Goal: Transaction & Acquisition: Purchase product/service

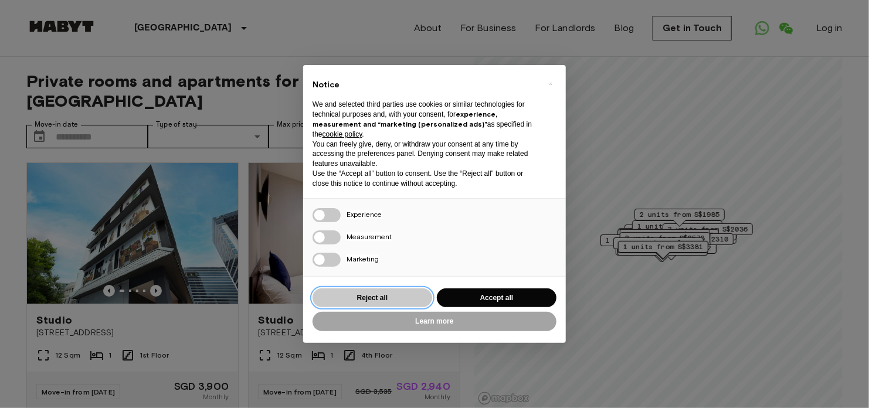
click at [417, 301] on button "Reject all" at bounding box center [373, 298] width 120 height 19
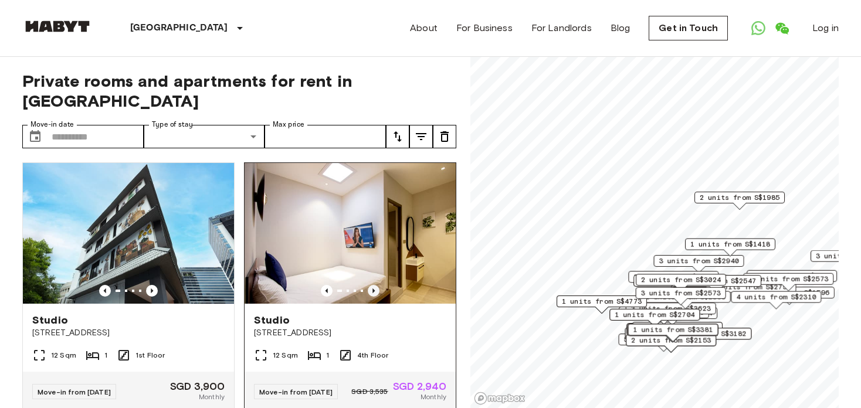
click at [368, 285] on icon "Previous image" at bounding box center [374, 291] width 12 height 12
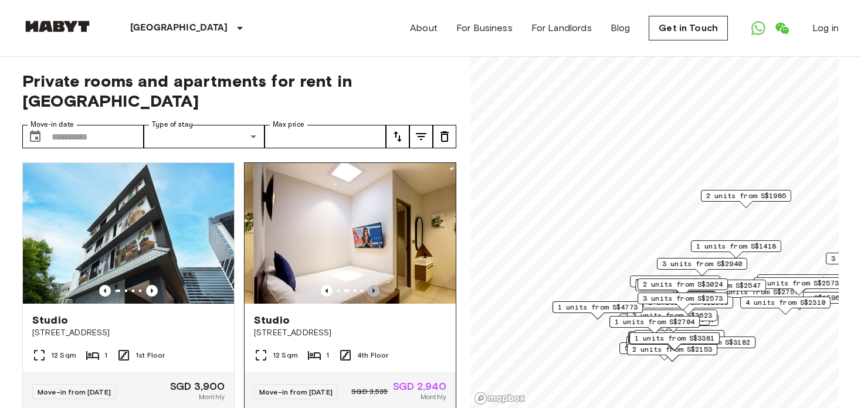
click at [368, 285] on icon "Previous image" at bounding box center [374, 291] width 12 height 12
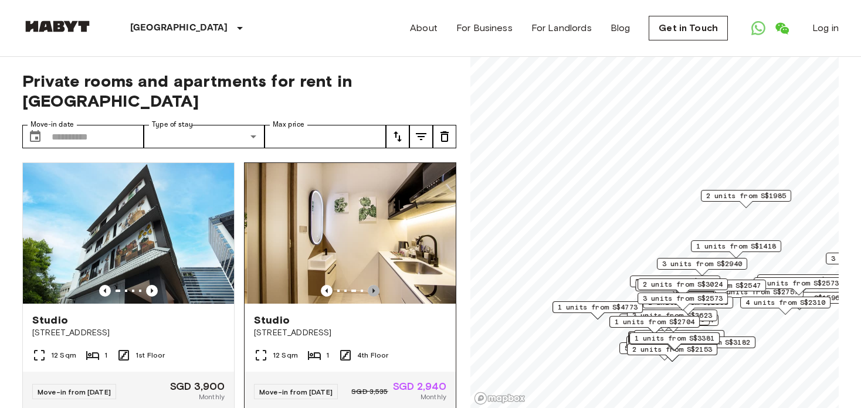
click at [368, 285] on icon "Previous image" at bounding box center [374, 291] width 12 height 12
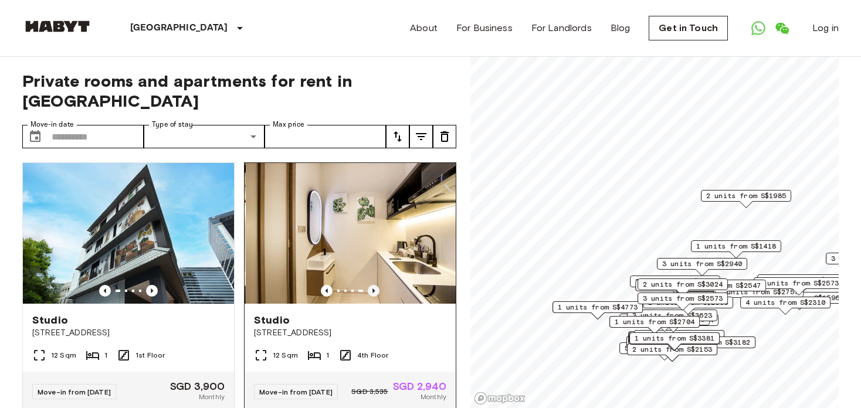
click at [368, 285] on icon "Previous image" at bounding box center [374, 291] width 12 height 12
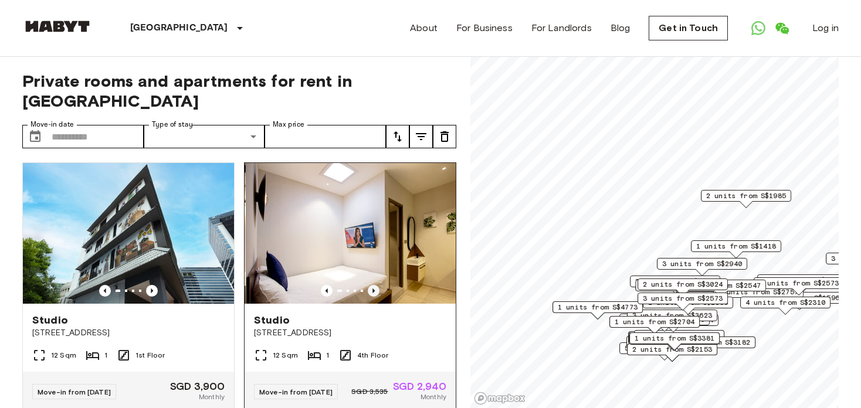
click at [368, 285] on icon "Previous image" at bounding box center [374, 291] width 12 height 12
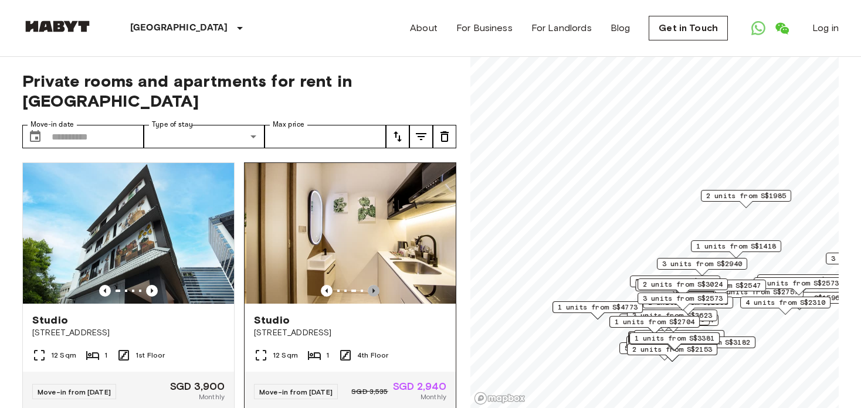
click at [368, 285] on icon "Previous image" at bounding box center [374, 291] width 12 height 12
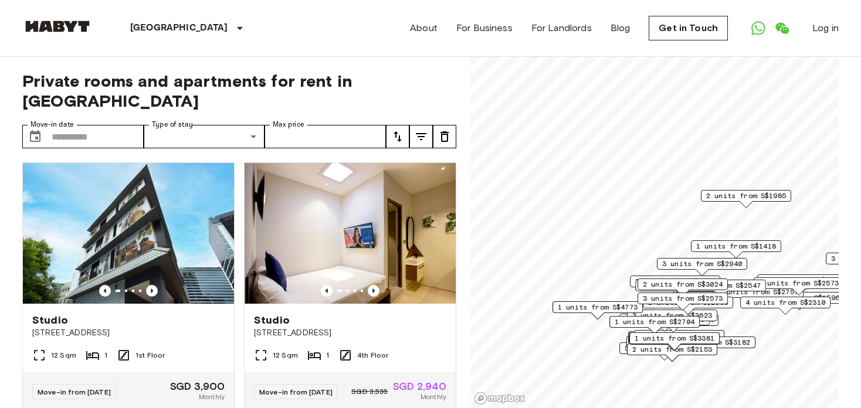
click at [368, 285] on icon "Previous image" at bounding box center [374, 291] width 12 height 12
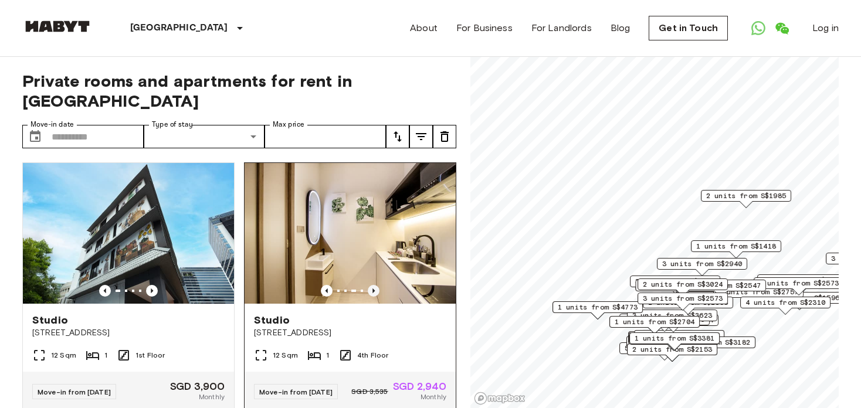
click at [368, 285] on icon "Previous image" at bounding box center [374, 291] width 12 height 12
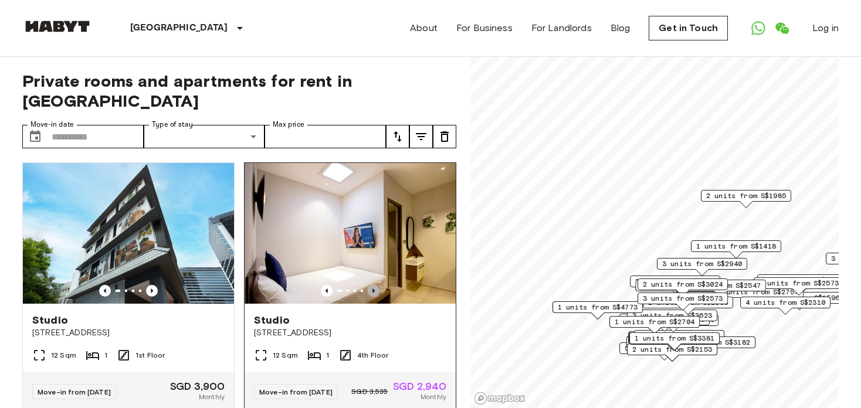
click at [368, 285] on icon "Previous image" at bounding box center [374, 291] width 12 height 12
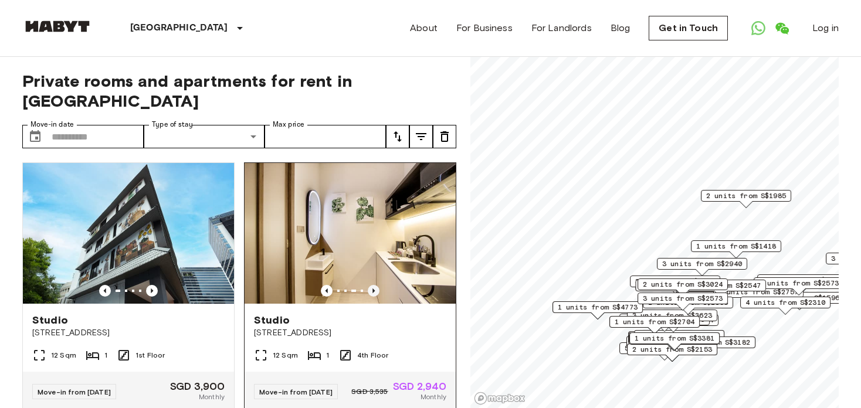
click at [368, 285] on icon "Previous image" at bounding box center [374, 291] width 12 height 12
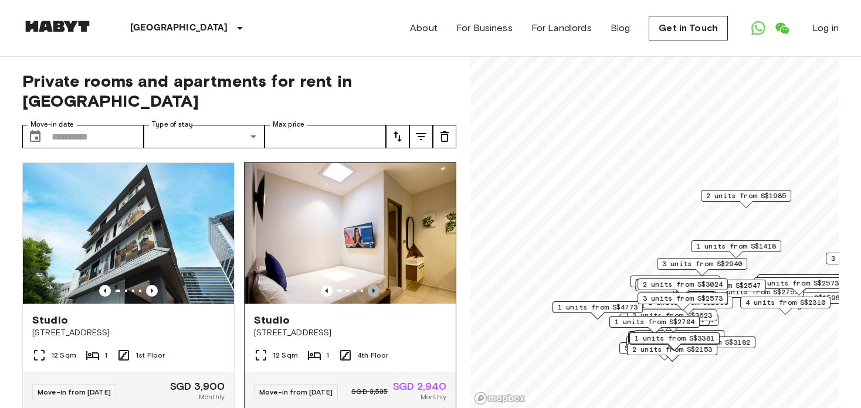
click at [368, 285] on icon "Previous image" at bounding box center [374, 291] width 12 height 12
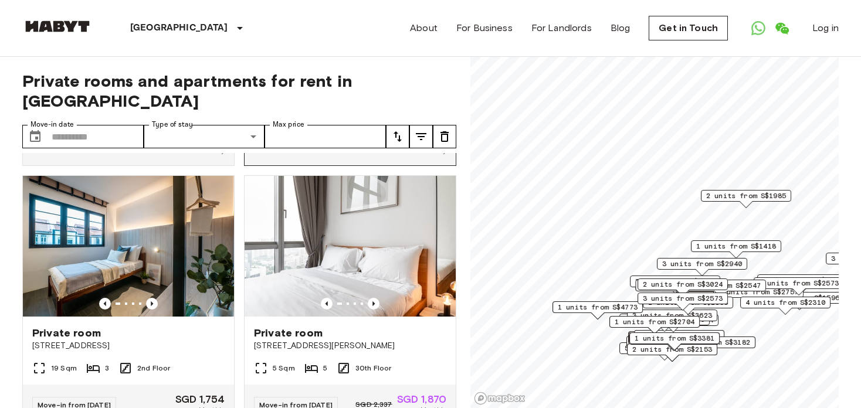
scroll to position [235, 0]
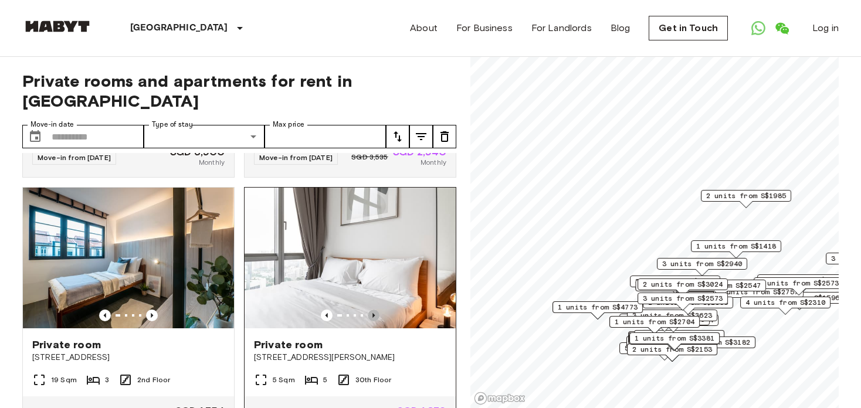
click at [368, 310] on icon "Previous image" at bounding box center [374, 316] width 12 height 12
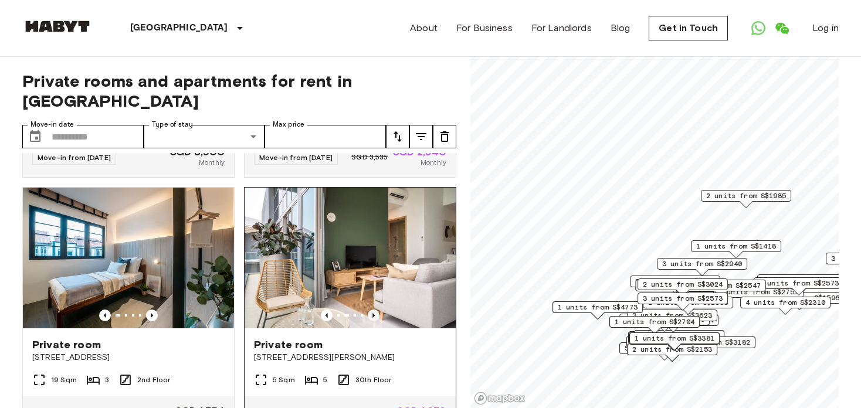
click at [368, 310] on icon "Previous image" at bounding box center [374, 316] width 12 height 12
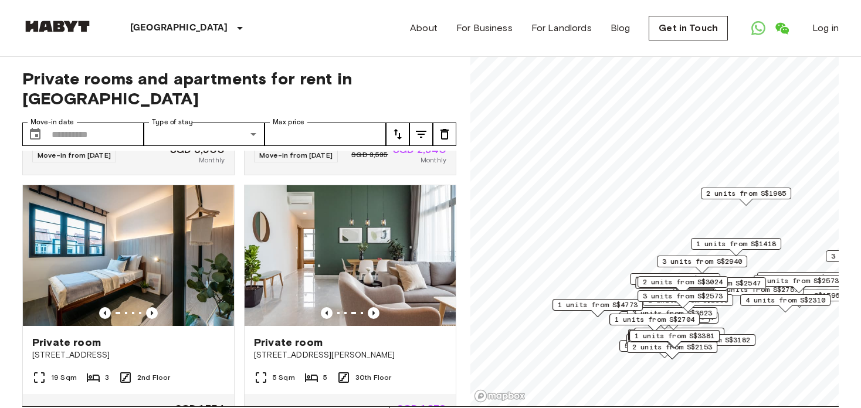
scroll to position [0, 0]
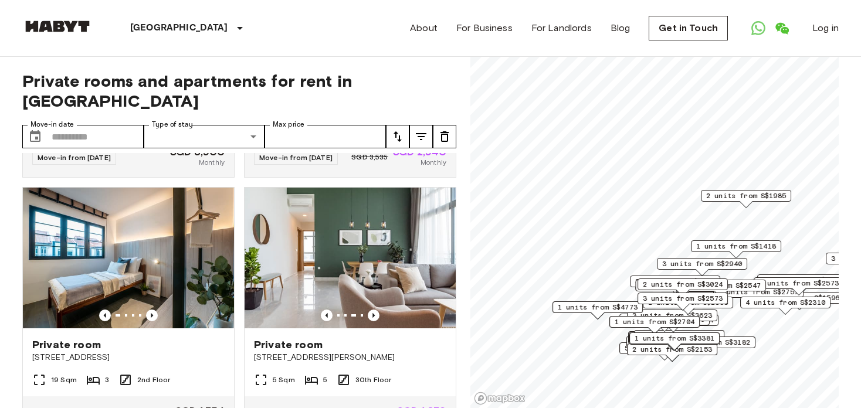
click at [844, 53] on nav "Singapore Europe Amsterdam Berlin Brussels Cologne Dusseldorf Frankfurt Graz Ha…" at bounding box center [430, 28] width 844 height 56
click at [372, 313] on icon "Previous image" at bounding box center [373, 315] width 2 height 5
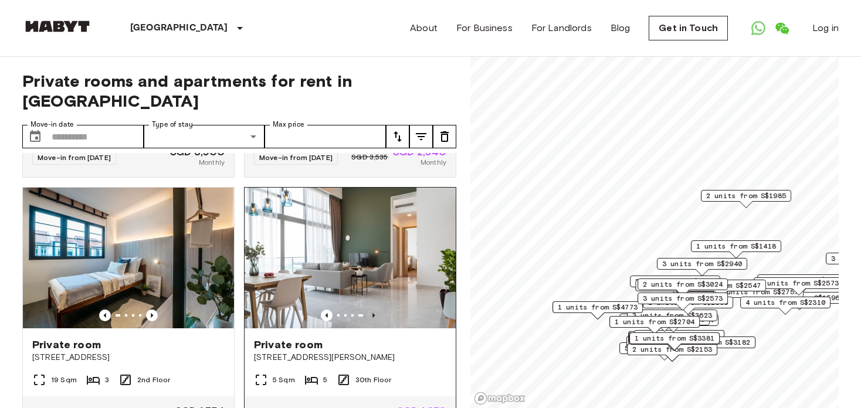
click at [372, 313] on icon "Previous image" at bounding box center [373, 315] width 2 height 5
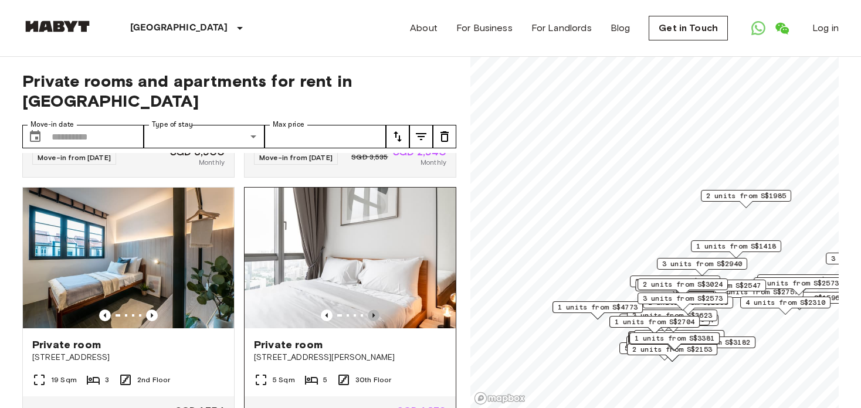
click at [372, 313] on icon "Previous image" at bounding box center [373, 315] width 2 height 5
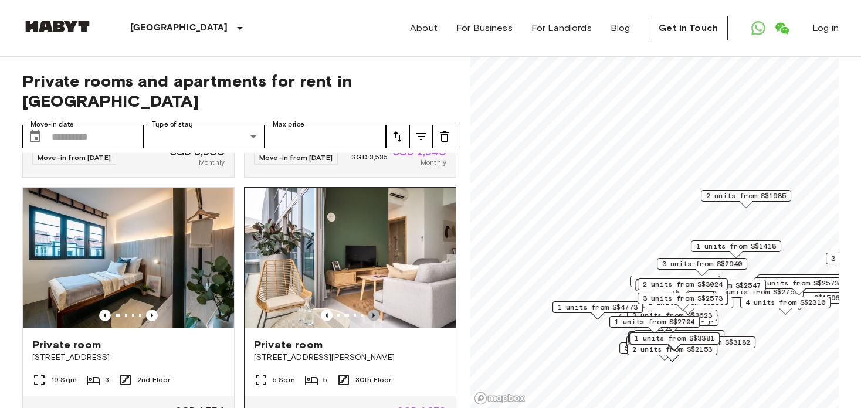
click at [372, 313] on icon "Previous image" at bounding box center [373, 315] width 2 height 5
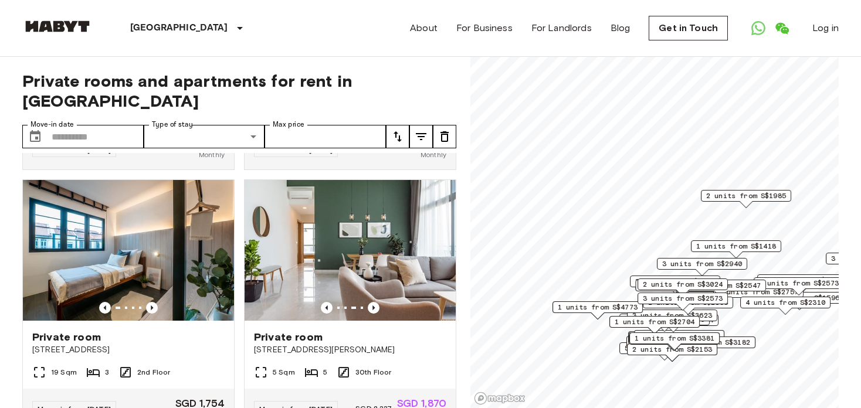
scroll to position [247, 0]
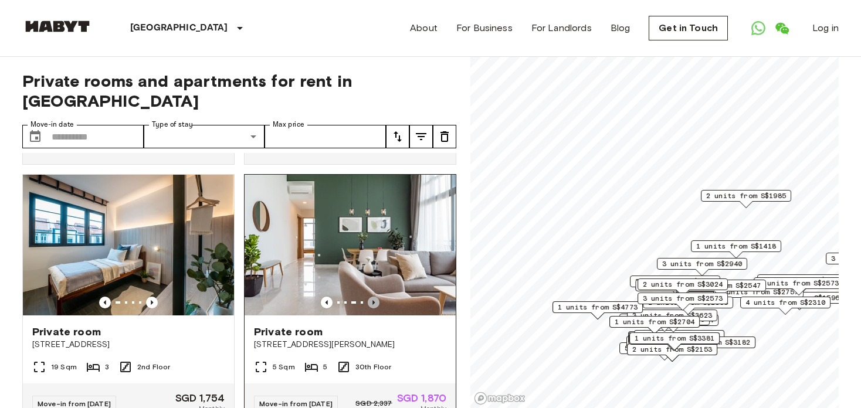
click at [368, 297] on icon "Previous image" at bounding box center [374, 303] width 12 height 12
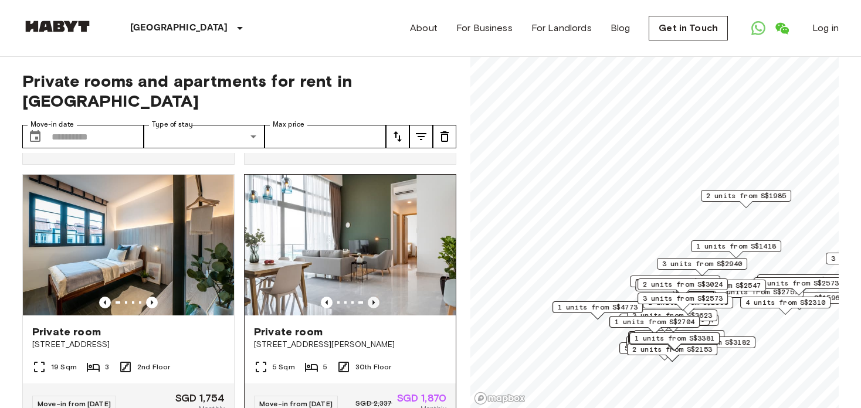
click at [368, 297] on icon "Previous image" at bounding box center [374, 303] width 12 height 12
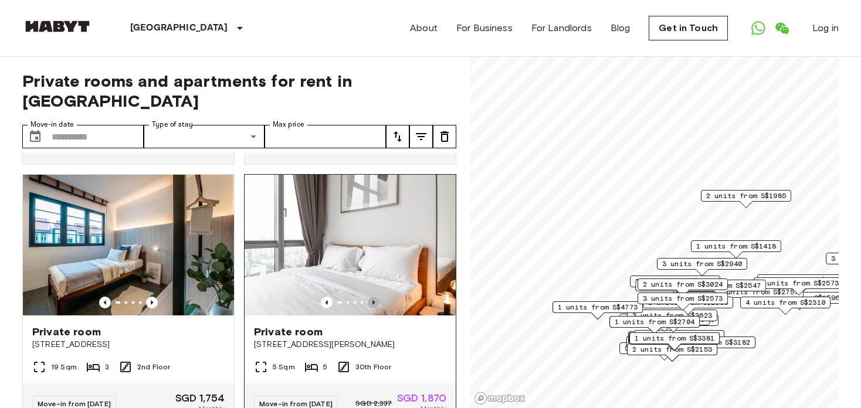
click at [368, 297] on icon "Previous image" at bounding box center [374, 303] width 12 height 12
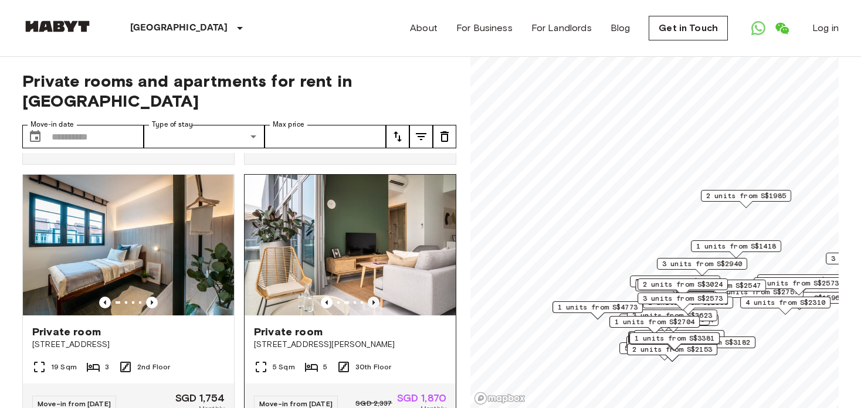
click at [368, 297] on icon "Previous image" at bounding box center [374, 303] width 12 height 12
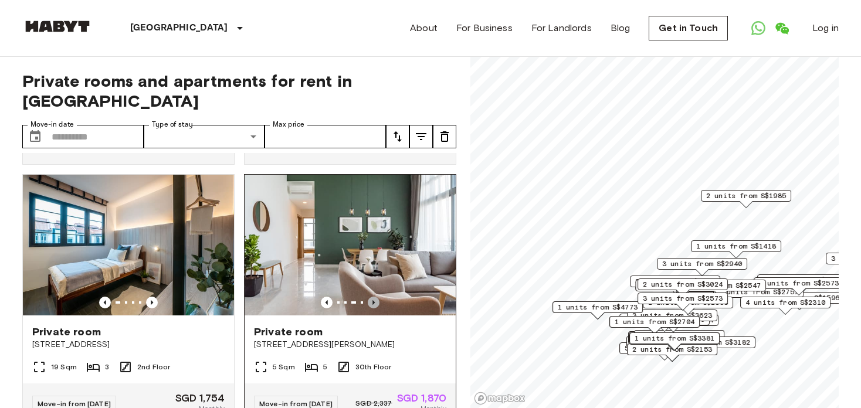
click at [368, 297] on icon "Previous image" at bounding box center [374, 303] width 12 height 12
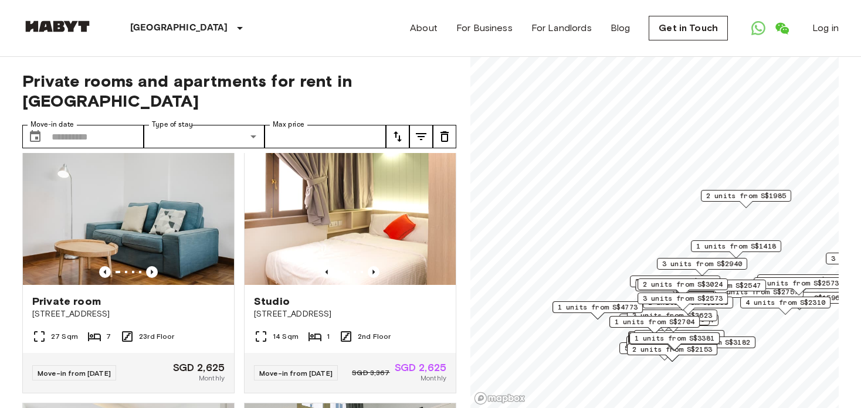
scroll to position [541, 0]
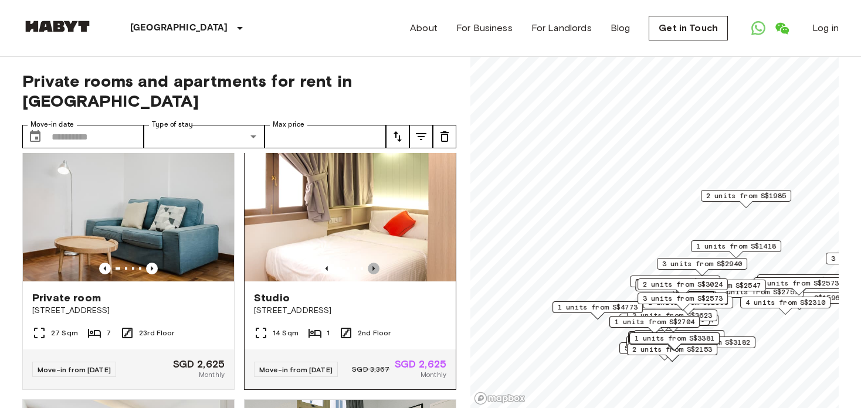
click at [372, 271] on icon "Previous image" at bounding box center [373, 268] width 2 height 5
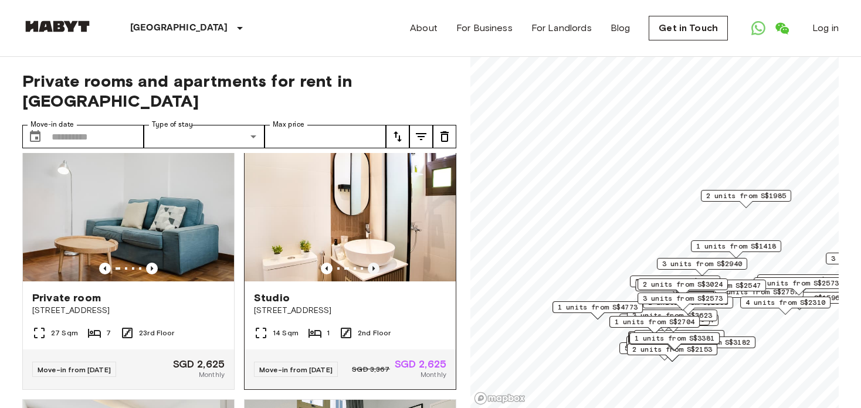
click at [372, 271] on icon "Previous image" at bounding box center [373, 268] width 2 height 5
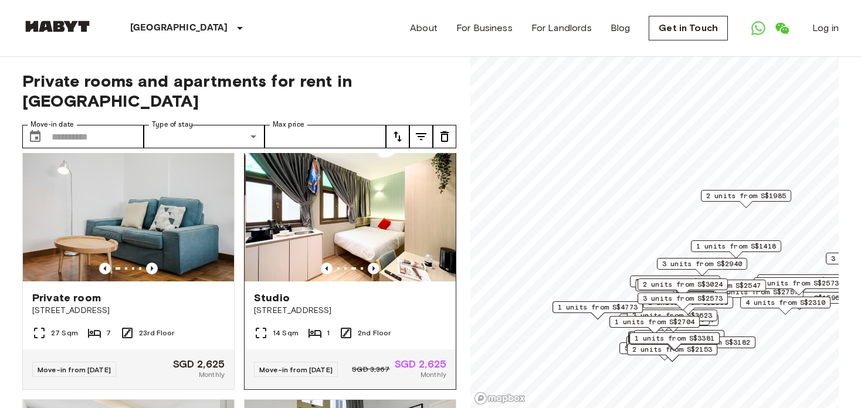
click at [372, 271] on icon "Previous image" at bounding box center [373, 268] width 2 height 5
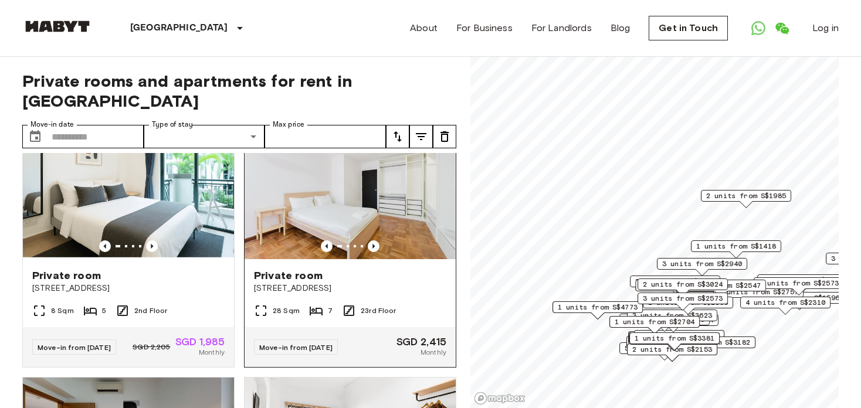
scroll to position [1084, 0]
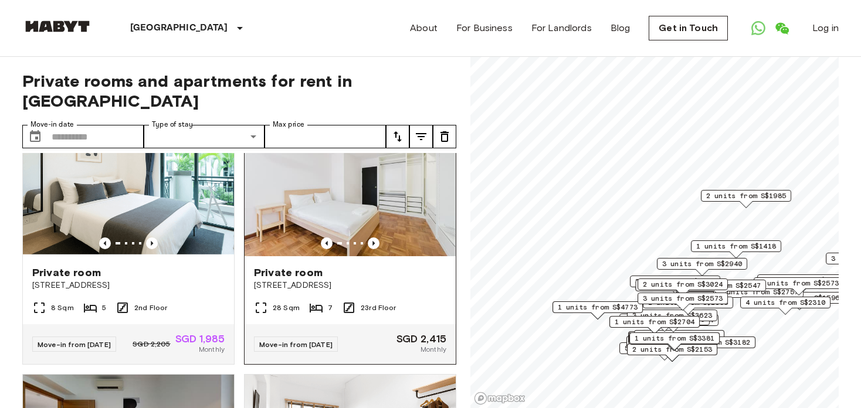
click at [358, 255] on img at bounding box center [350, 186] width 211 height 141
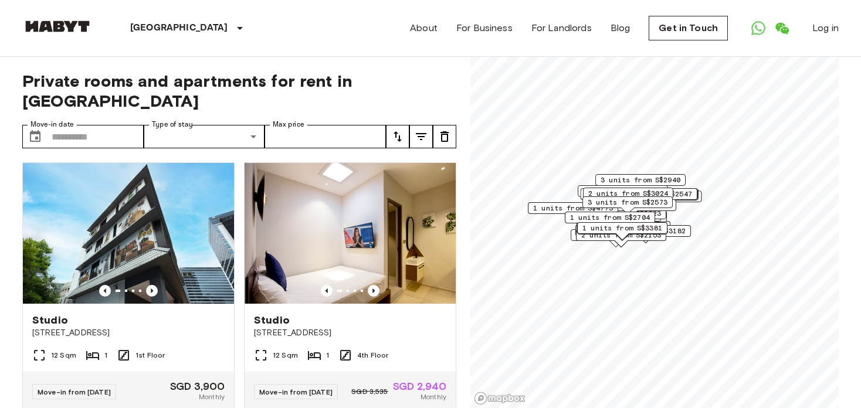
drag, startPoint x: 666, startPoint y: 284, endPoint x: 602, endPoint y: 230, distance: 83.6
click at [602, 230] on span "1 units from S$3381" at bounding box center [622, 228] width 80 height 11
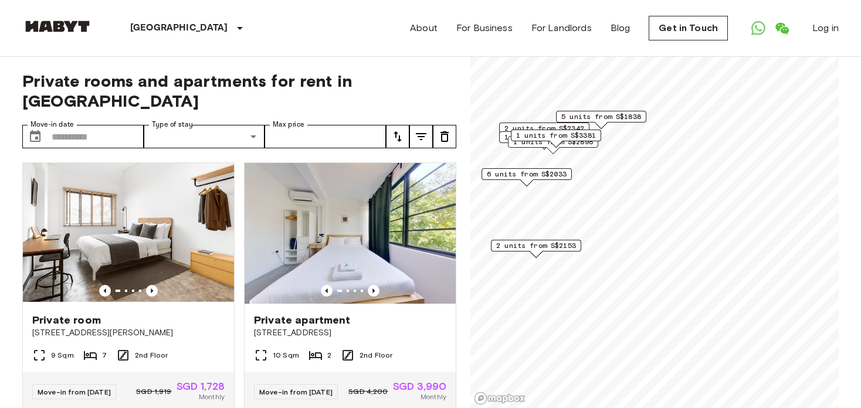
click at [574, 57] on div "6 units from S$1728 6 units from S$2033 1 units from S$4190 2 units from S$2342…" at bounding box center [654, 57] width 368 height 0
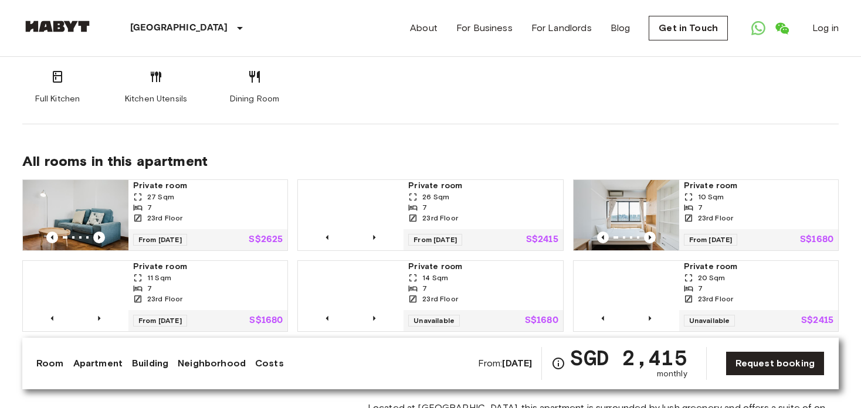
scroll to position [762, 0]
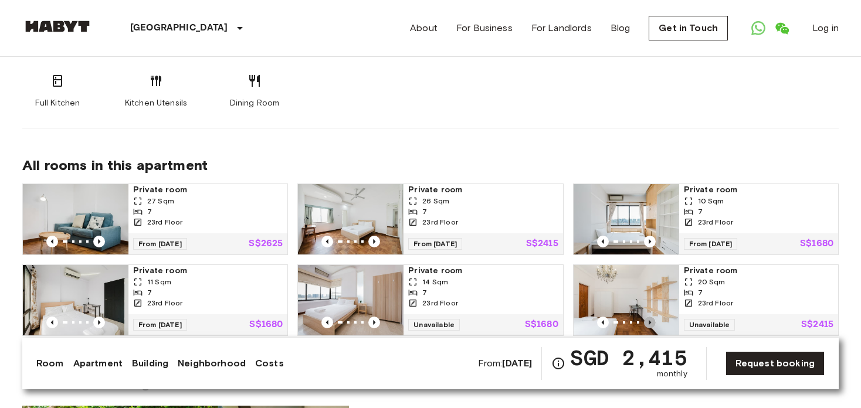
click at [650, 317] on icon "Previous image" at bounding box center [650, 323] width 12 height 12
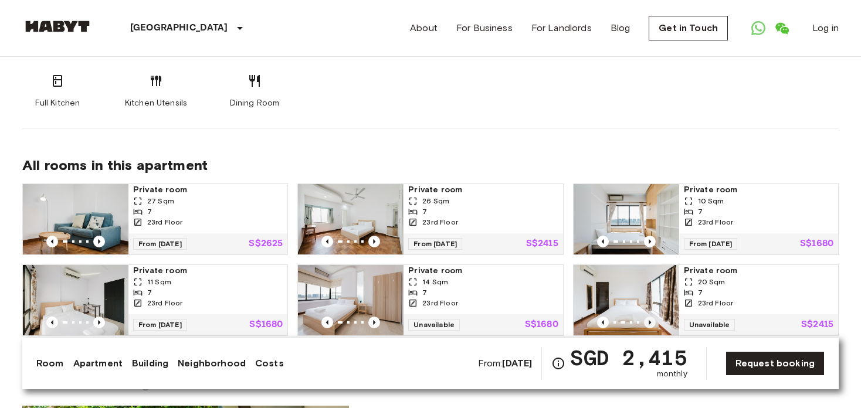
click at [650, 317] on icon "Previous image" at bounding box center [650, 323] width 12 height 12
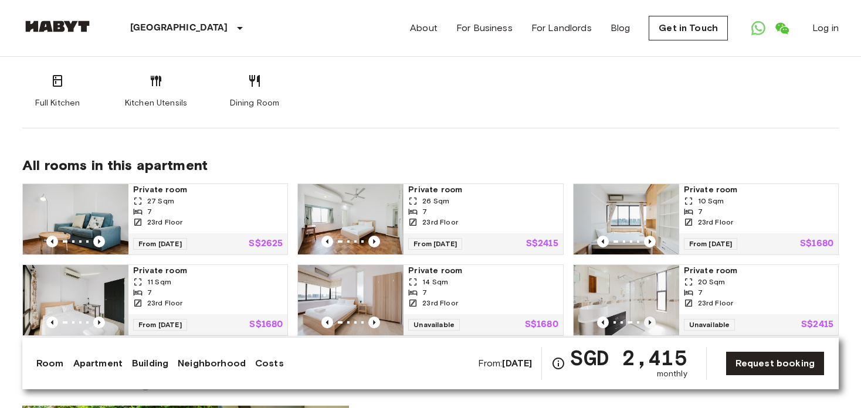
click at [647, 317] on icon "Previous image" at bounding box center [650, 323] width 12 height 12
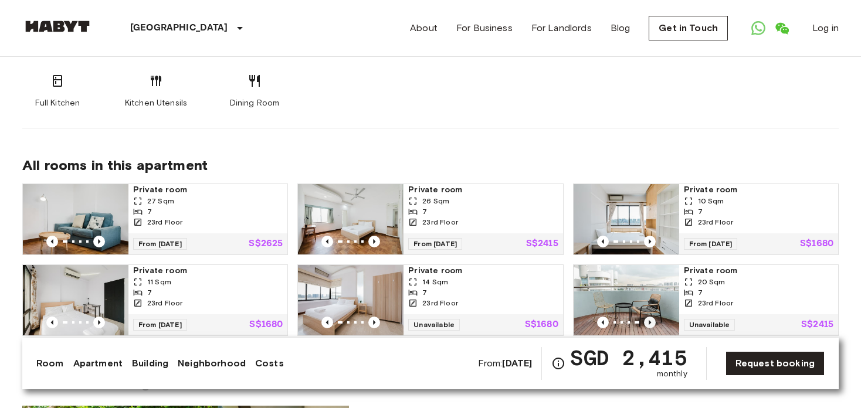
click at [647, 317] on icon "Previous image" at bounding box center [650, 323] width 12 height 12
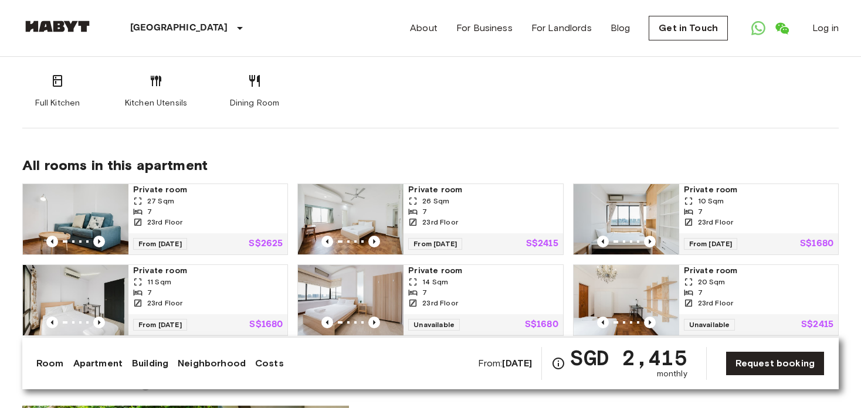
click at [698, 287] on span "7" at bounding box center [700, 292] width 5 height 11
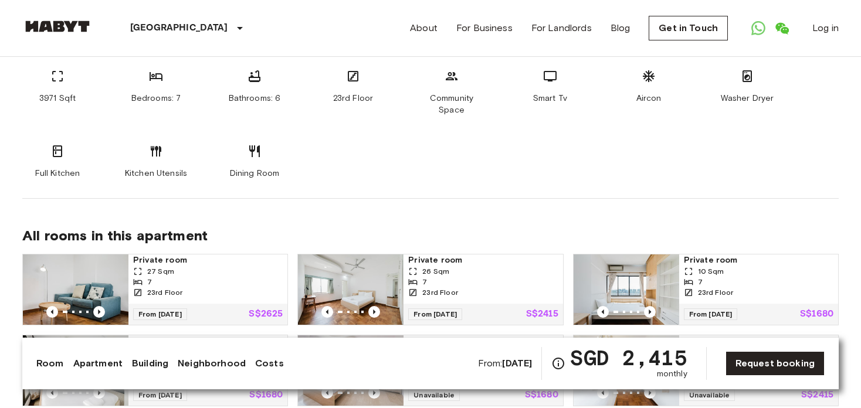
scroll to position [586, 0]
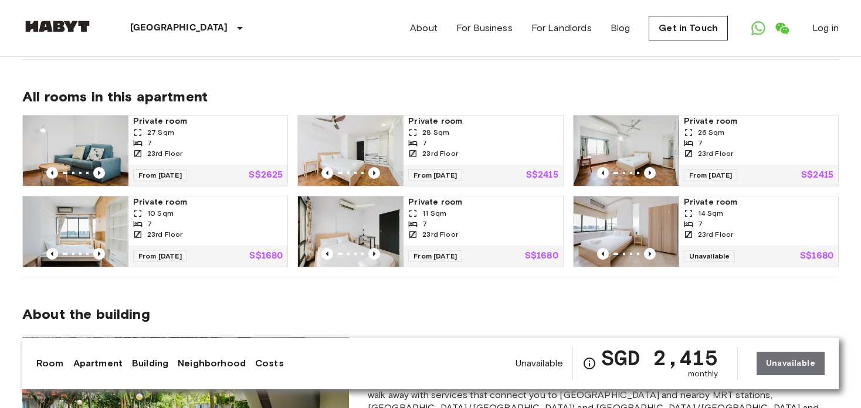
scroll to position [821, 0]
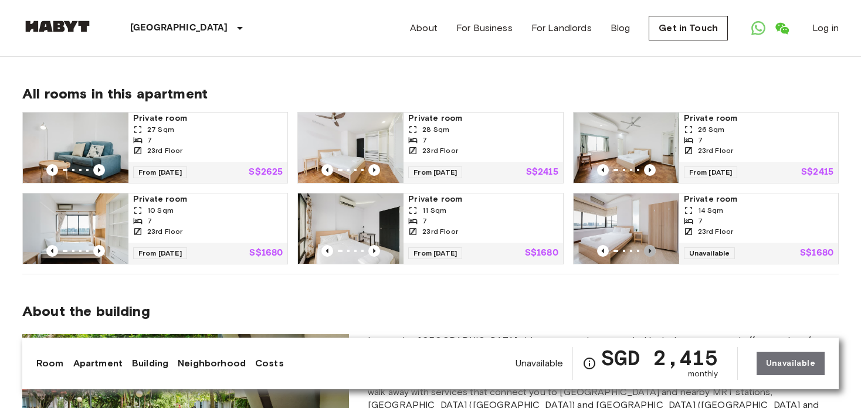
click at [652, 245] on icon "Previous image" at bounding box center [650, 251] width 12 height 12
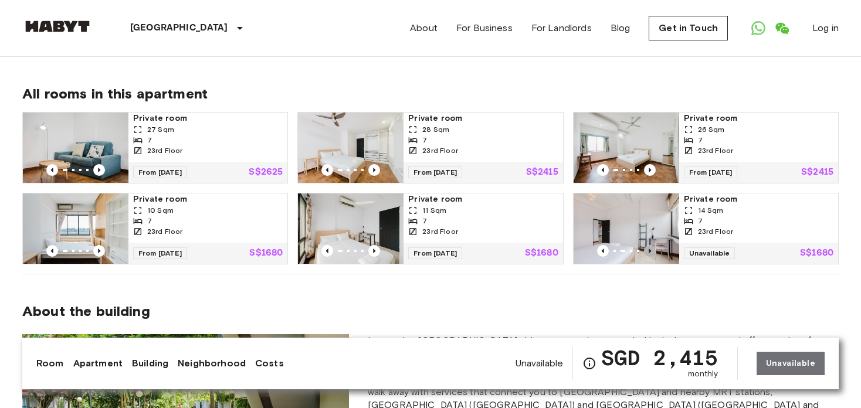
click at [652, 245] on icon "Previous image" at bounding box center [650, 251] width 12 height 12
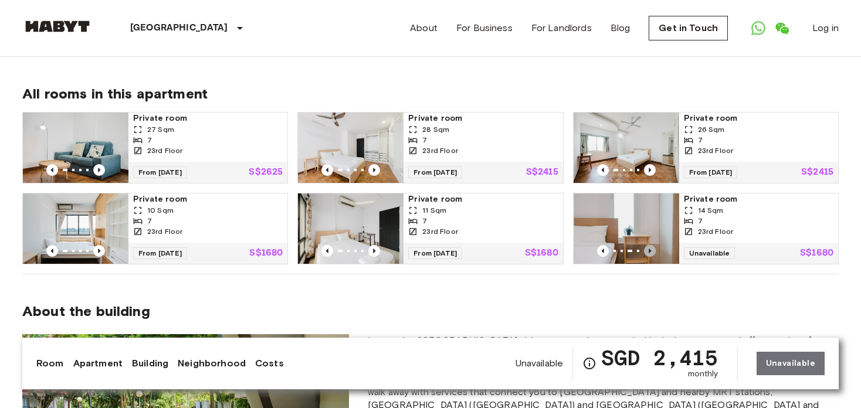
click at [652, 245] on icon "Previous image" at bounding box center [650, 251] width 12 height 12
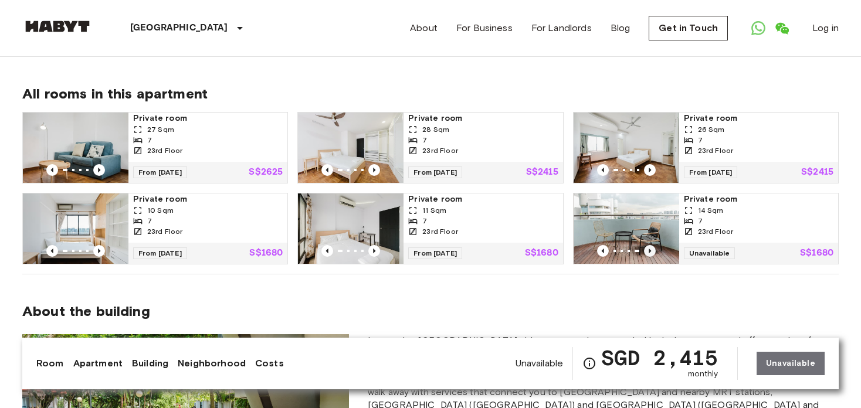
click at [652, 245] on icon "Previous image" at bounding box center [650, 251] width 12 height 12
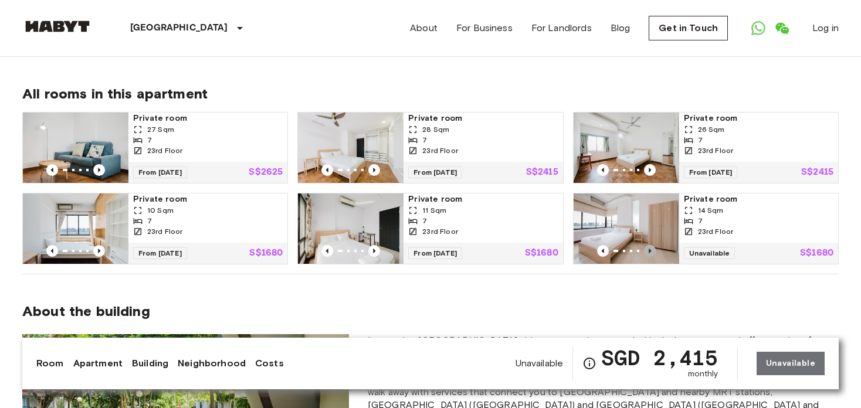
click at [652, 245] on icon "Previous image" at bounding box center [650, 251] width 12 height 12
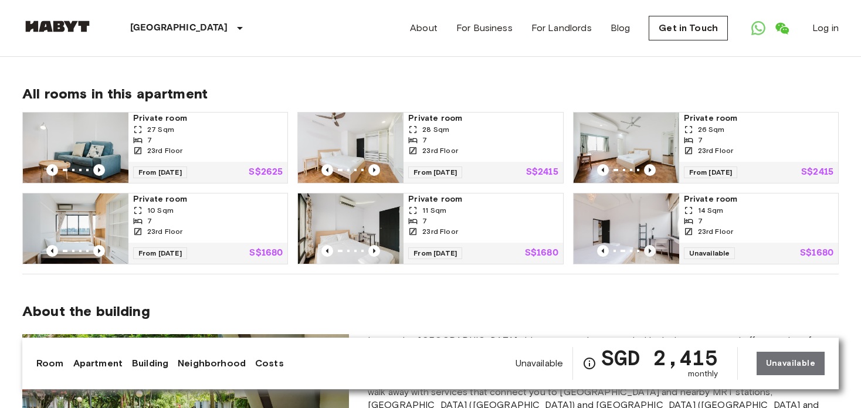
click at [652, 245] on icon "Previous image" at bounding box center [650, 251] width 12 height 12
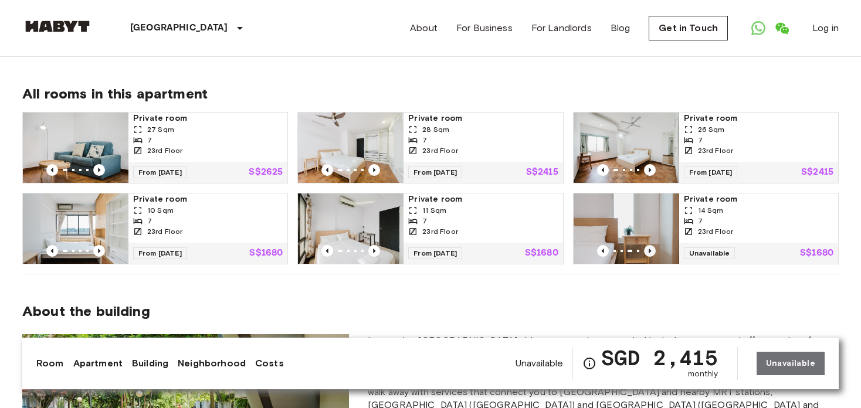
click at [652, 245] on icon "Previous image" at bounding box center [650, 251] width 12 height 12
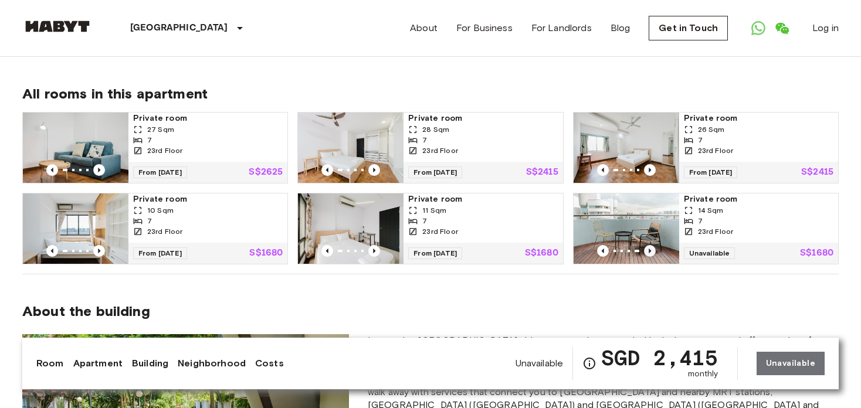
click at [652, 245] on icon "Previous image" at bounding box center [650, 251] width 12 height 12
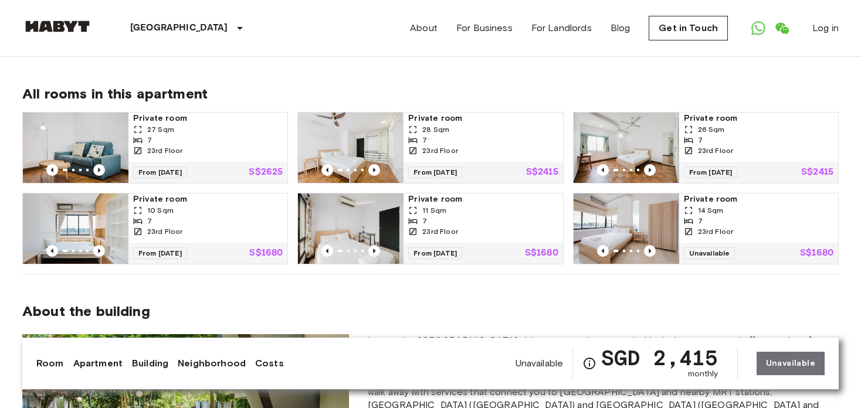
click at [518, 226] on div "23rd Floor" at bounding box center [483, 231] width 150 height 11
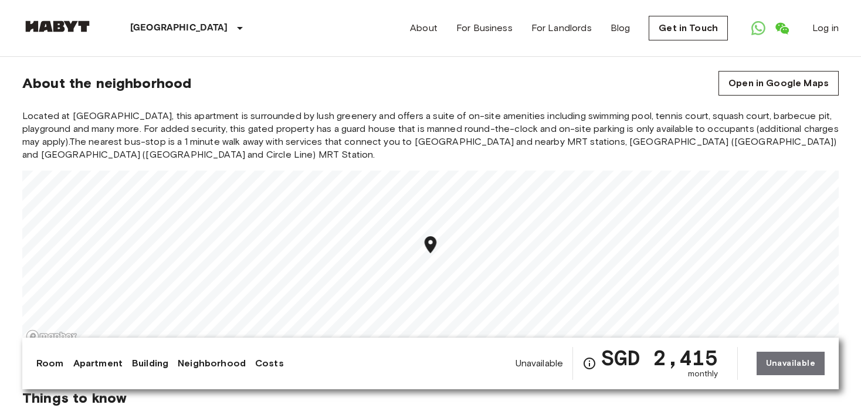
scroll to position [1349, 0]
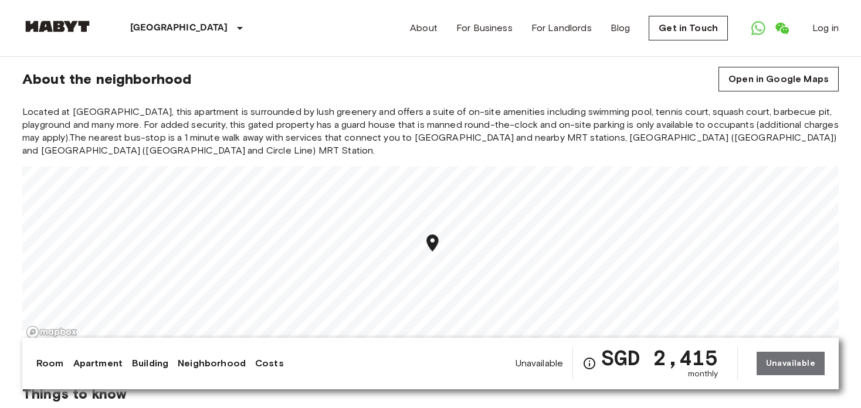
drag, startPoint x: 431, startPoint y: 225, endPoint x: 430, endPoint y: 240, distance: 14.7
click at [430, 240] on icon "Map marker" at bounding box center [432, 243] width 21 height 21
drag, startPoint x: 507, startPoint y: 212, endPoint x: 508, endPoint y: 238, distance: 25.8
click at [508, 233] on icon "Map marker" at bounding box center [502, 222] width 21 height 21
click at [503, 243] on icon "Map marker" at bounding box center [502, 253] width 21 height 21
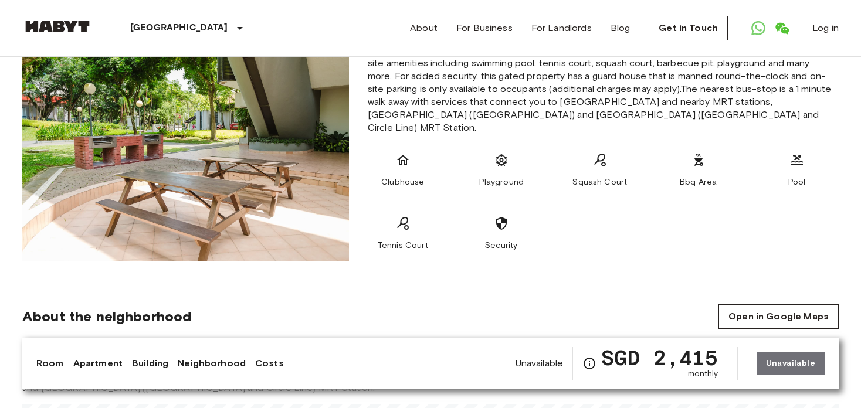
scroll to position [997, 0]
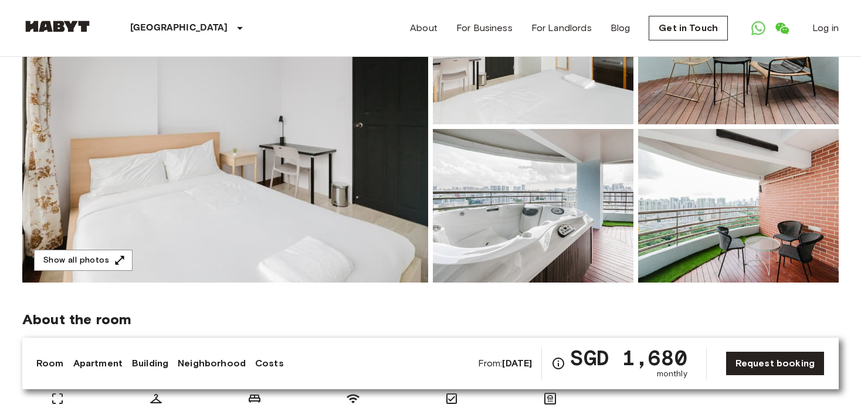
scroll to position [176, 0]
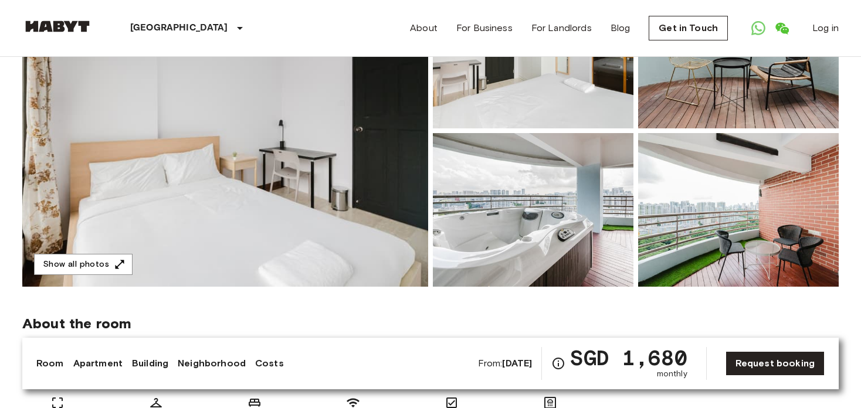
click at [626, 220] on img at bounding box center [533, 210] width 201 height 154
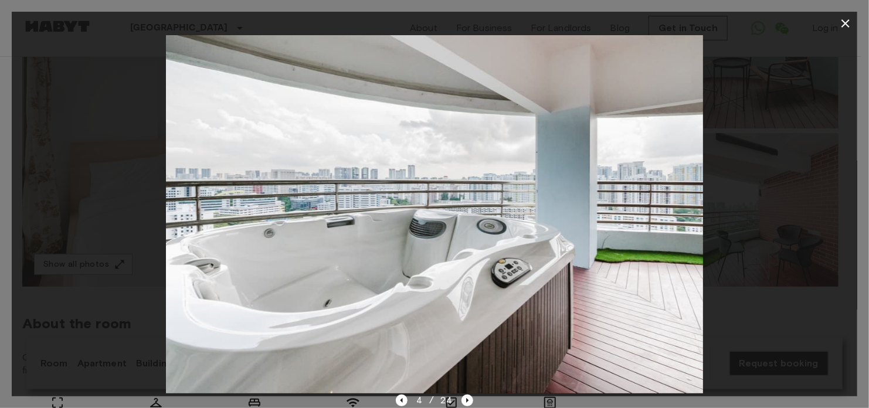
click at [779, 208] on div at bounding box center [435, 214] width 846 height 358
click at [747, 214] on div at bounding box center [435, 214] width 846 height 358
click at [844, 22] on icon "button" at bounding box center [846, 23] width 8 height 8
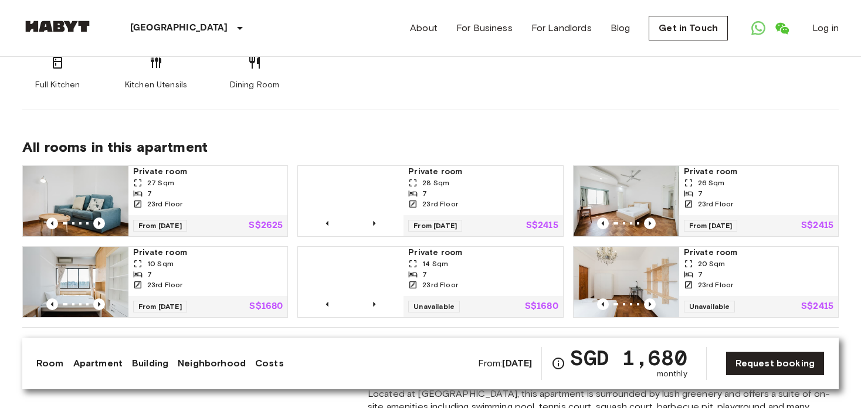
scroll to position [762, 0]
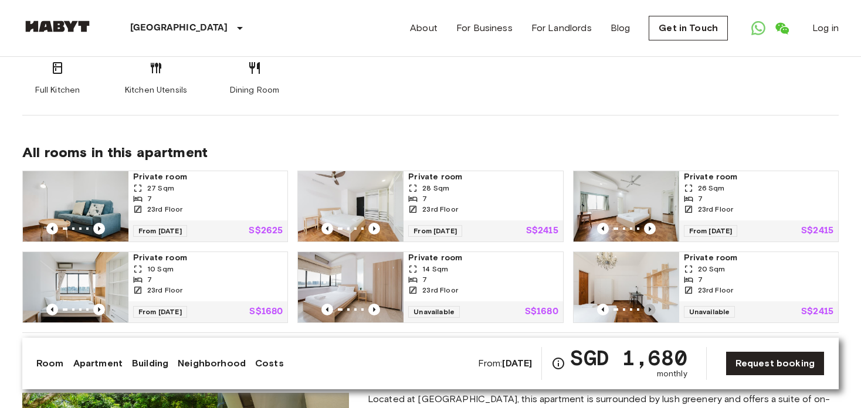
click at [649, 304] on icon "Previous image" at bounding box center [650, 310] width 12 height 12
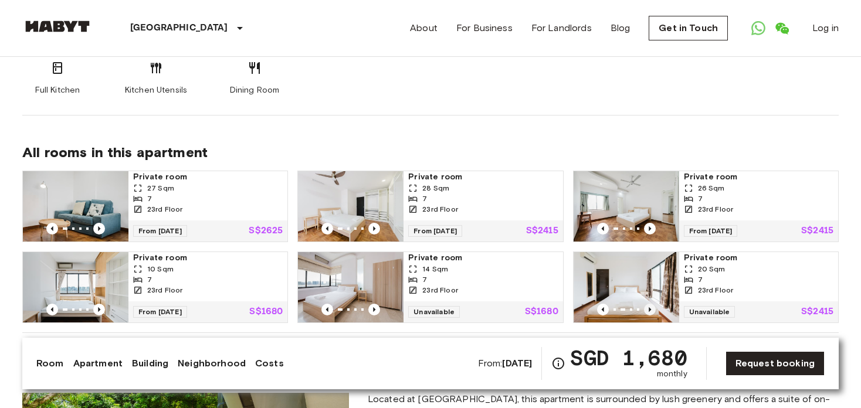
click at [649, 304] on icon "Previous image" at bounding box center [650, 310] width 12 height 12
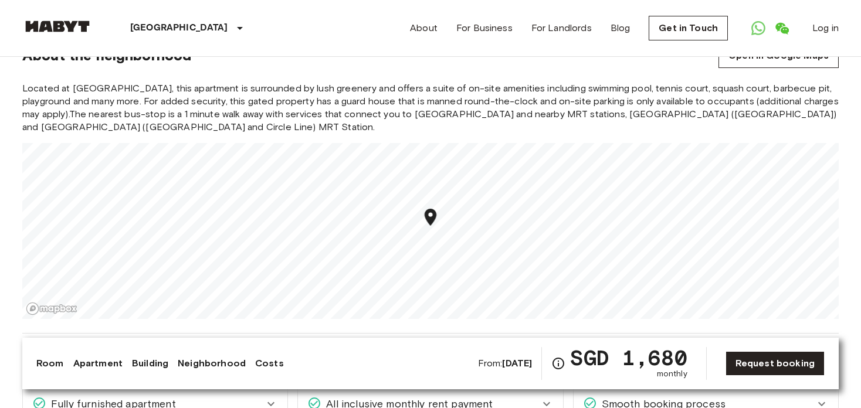
scroll to position [1349, 0]
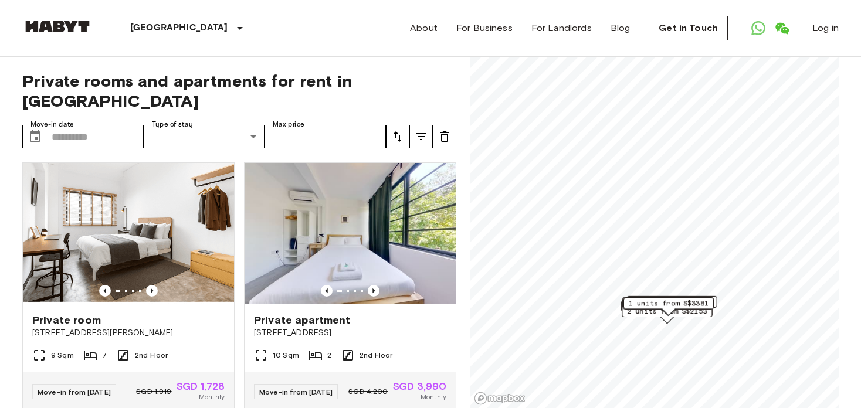
click at [396, 216] on img at bounding box center [350, 233] width 211 height 141
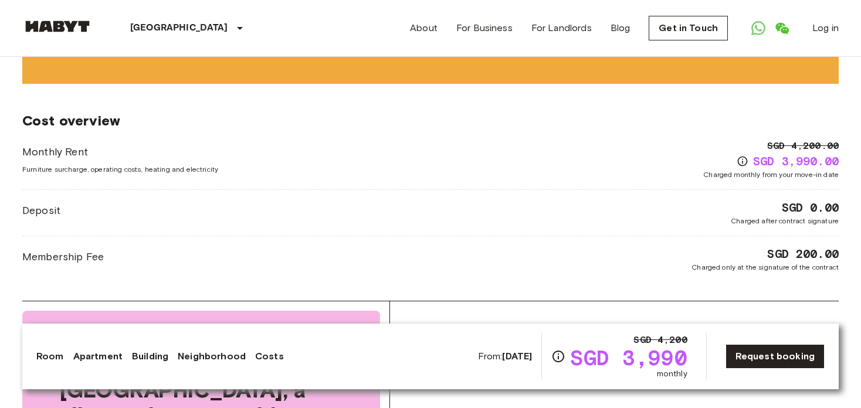
scroll to position [1114, 0]
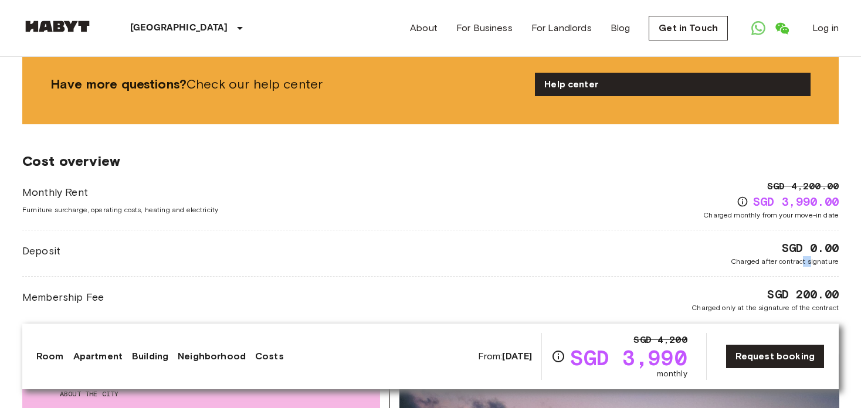
drag, startPoint x: 811, startPoint y: 246, endPoint x: 803, endPoint y: 255, distance: 12.1
click at [803, 255] on div "Monthly Rent Furniture surcharge, operating costs, heating and electricity SGD …" at bounding box center [430, 246] width 816 height 134
click at [734, 286] on div "SGD 200.00 Charged only at the signature of the contract" at bounding box center [764, 299] width 147 height 27
drag, startPoint x: 799, startPoint y: 279, endPoint x: 816, endPoint y: 279, distance: 17.0
click at [816, 286] on span "SGD 200.00" at bounding box center [803, 294] width 72 height 16
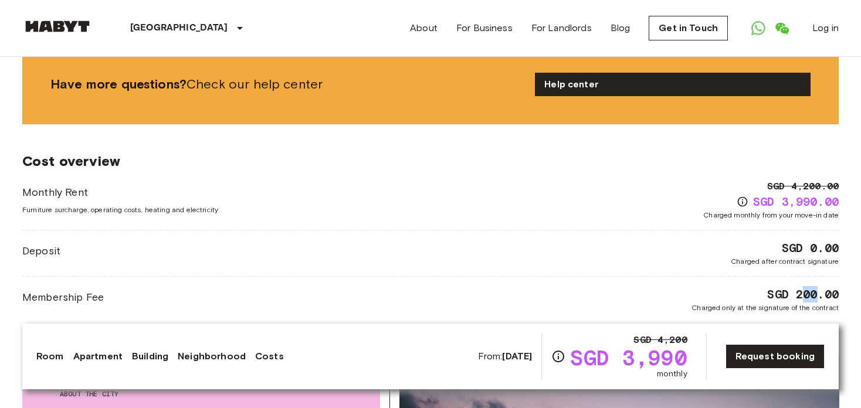
click at [817, 286] on span "SGD 200.00" at bounding box center [803, 294] width 72 height 16
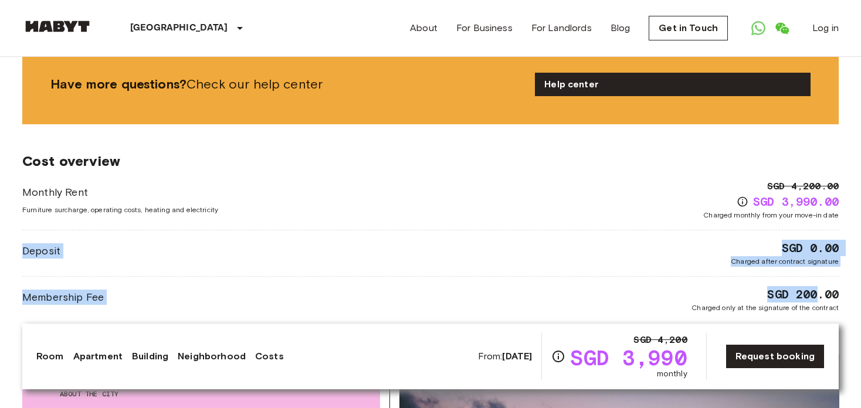
drag, startPoint x: 771, startPoint y: 264, endPoint x: 818, endPoint y: 269, distance: 46.6
click at [818, 269] on div "Monthly Rent Furniture surcharge, operating costs, heating and electricity SGD …" at bounding box center [430, 246] width 816 height 134
click at [775, 286] on span "SGD 200.00" at bounding box center [803, 294] width 72 height 16
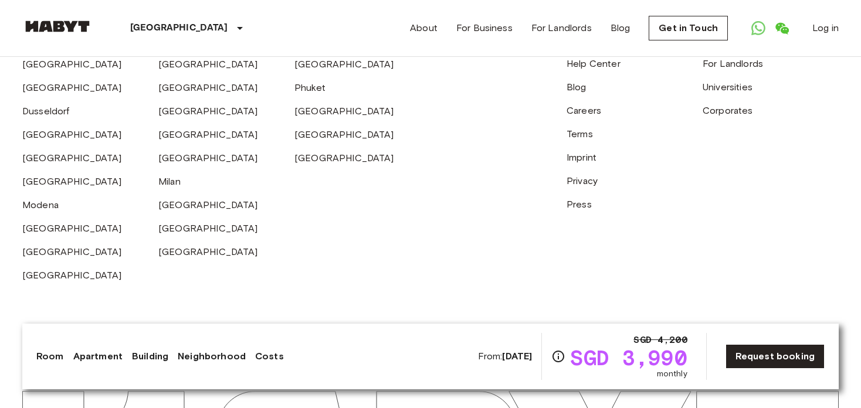
scroll to position [2609, 0]
